Goal: Transaction & Acquisition: Purchase product/service

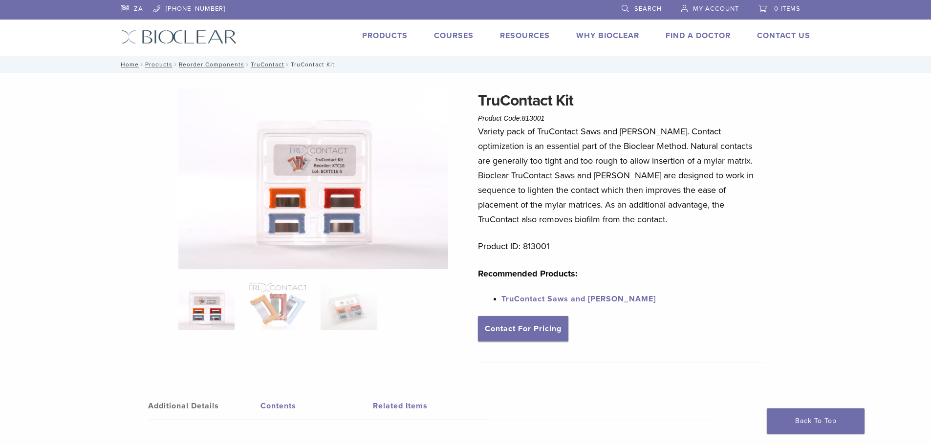
click at [716, 5] on span "My Account" at bounding box center [716, 9] width 46 height 8
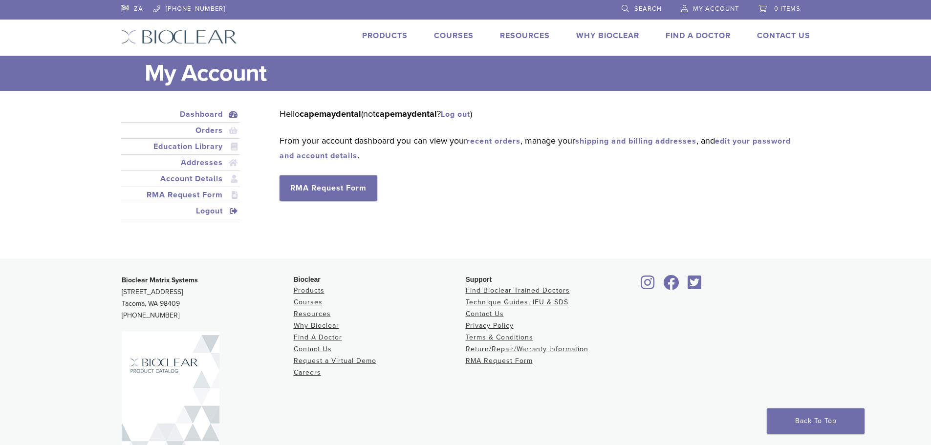
click at [211, 209] on link "Logout" at bounding box center [180, 211] width 115 height 12
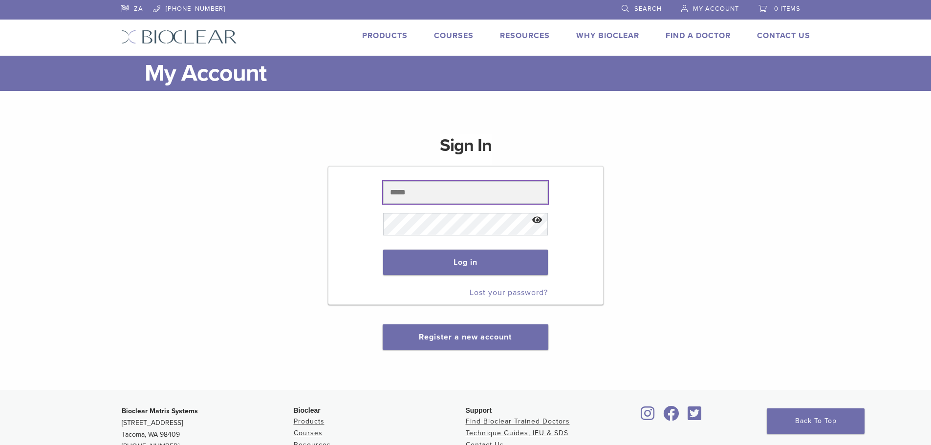
type input "**********"
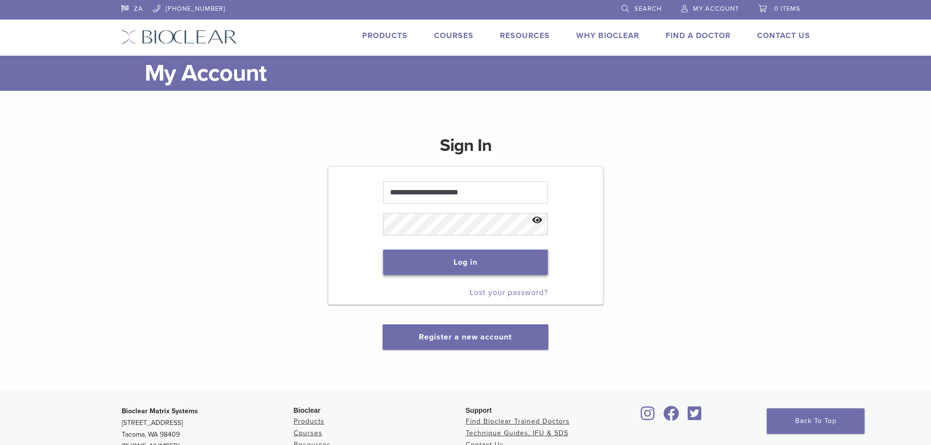
click at [463, 262] on button "Log in" at bounding box center [465, 262] width 165 height 25
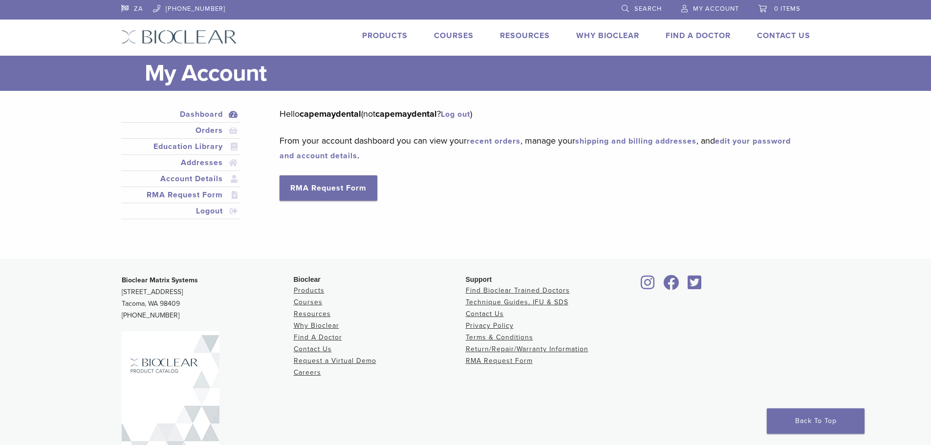
click at [389, 36] on link "Products" at bounding box center [384, 36] width 45 height 10
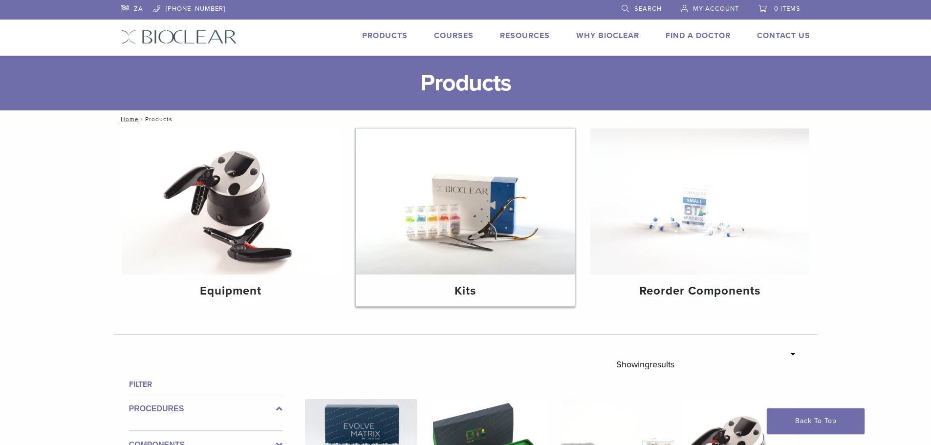
click at [496, 257] on img at bounding box center [465, 201] width 219 height 146
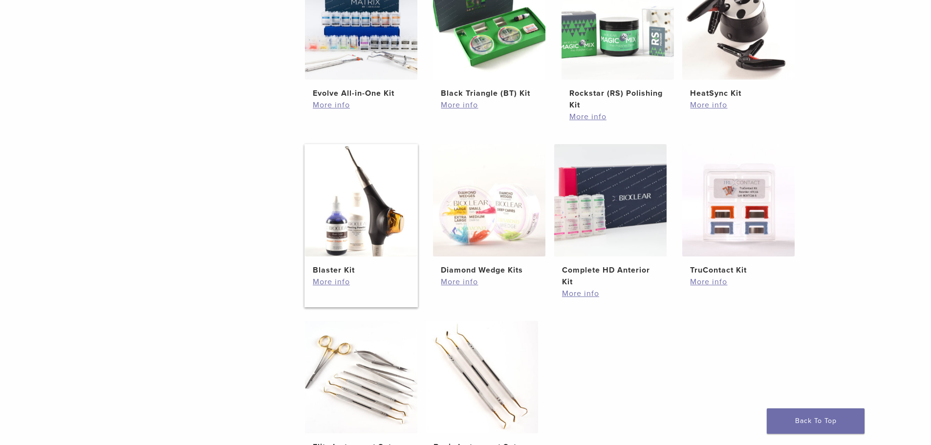
scroll to position [293, 0]
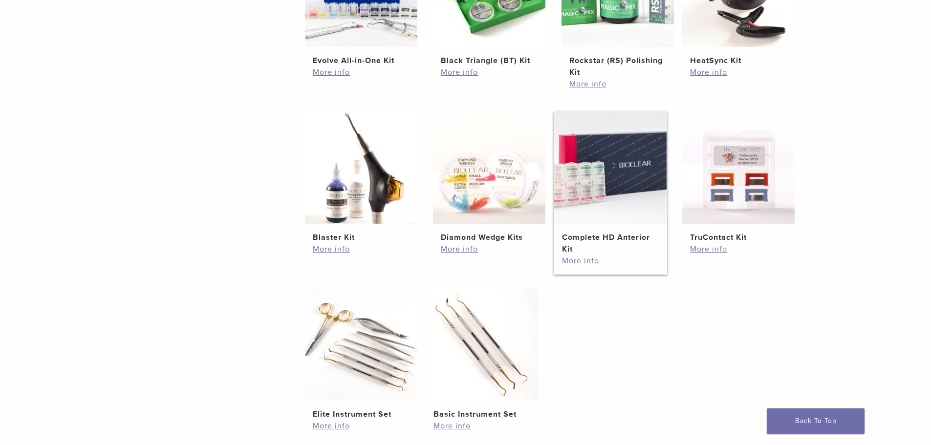
click at [588, 223] on img at bounding box center [610, 167] width 112 height 112
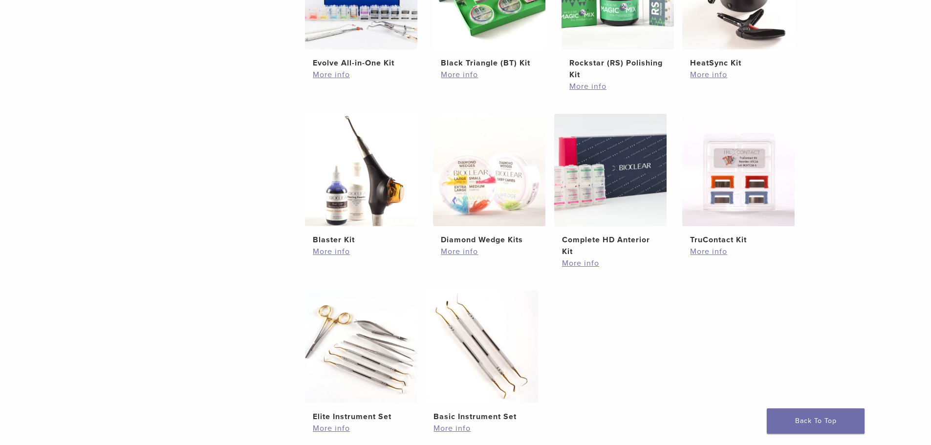
scroll to position [440, 0]
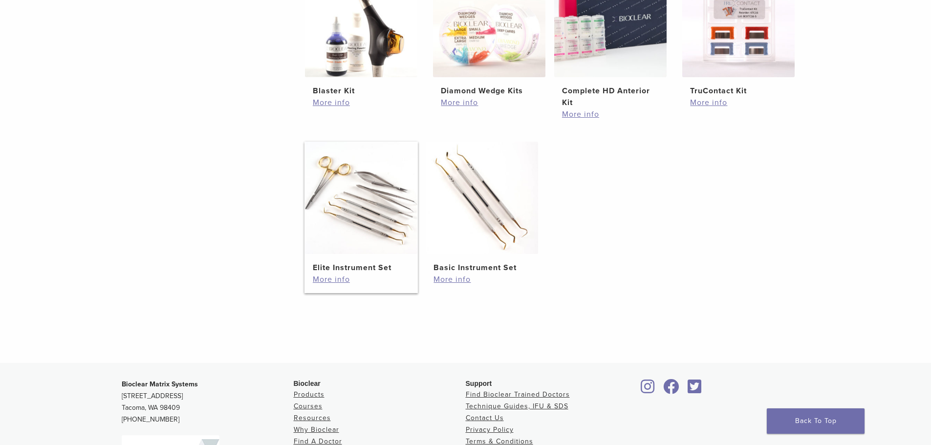
click at [379, 229] on img at bounding box center [361, 198] width 112 height 112
click at [350, 268] on h2 "Elite Instrument Set" at bounding box center [361, 268] width 97 height 12
click at [335, 278] on link "More info" at bounding box center [361, 280] width 97 height 12
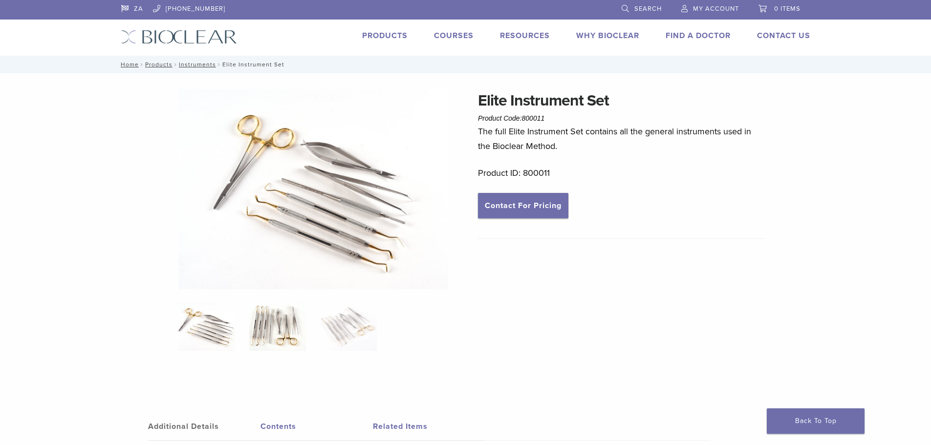
click at [275, 329] on img at bounding box center [277, 326] width 56 height 49
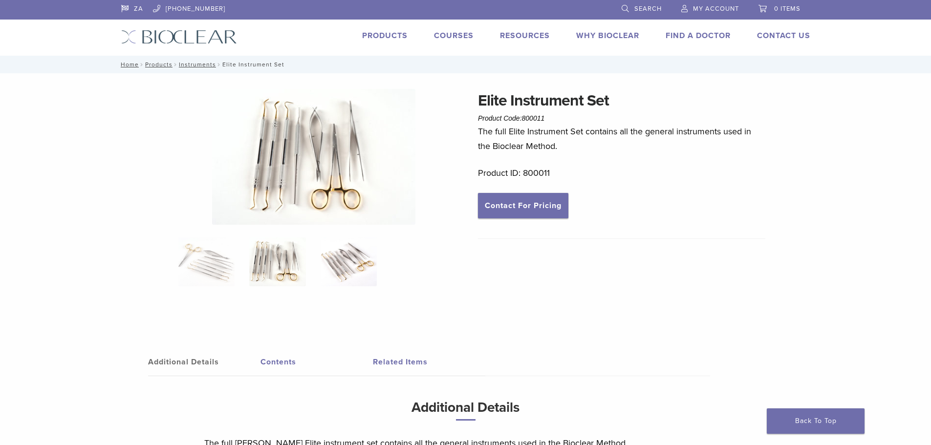
click at [354, 277] on img at bounding box center [349, 261] width 56 height 49
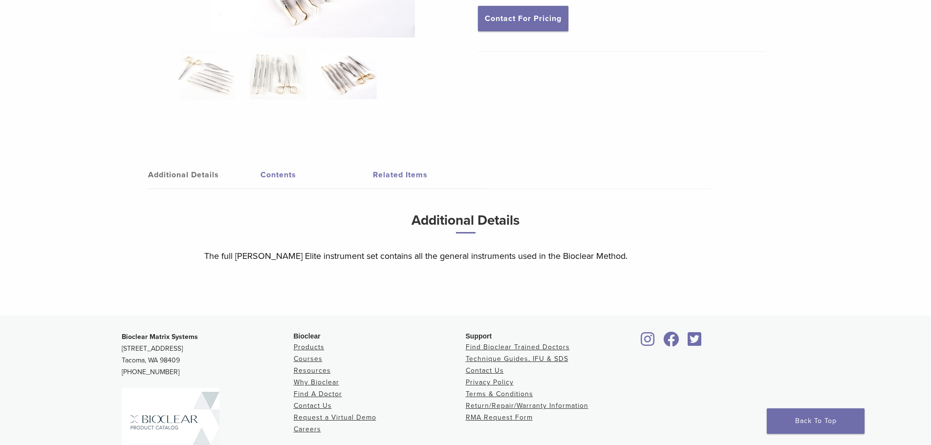
scroll to position [195, 0]
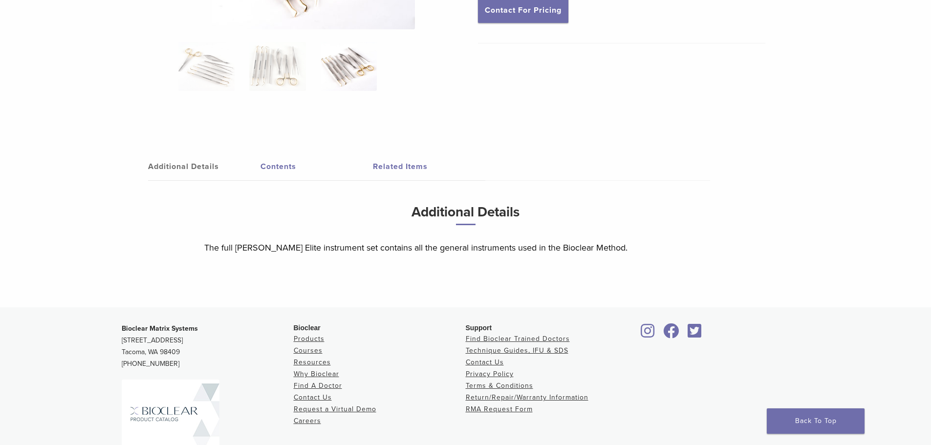
click at [286, 167] on link "Contents" at bounding box center [316, 166] width 112 height 27
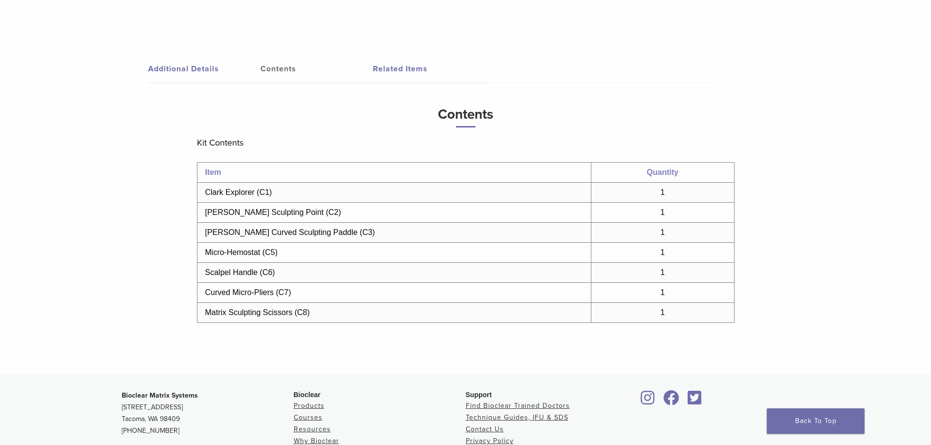
scroll to position [0, 0]
